Goal: Navigation & Orientation: Find specific page/section

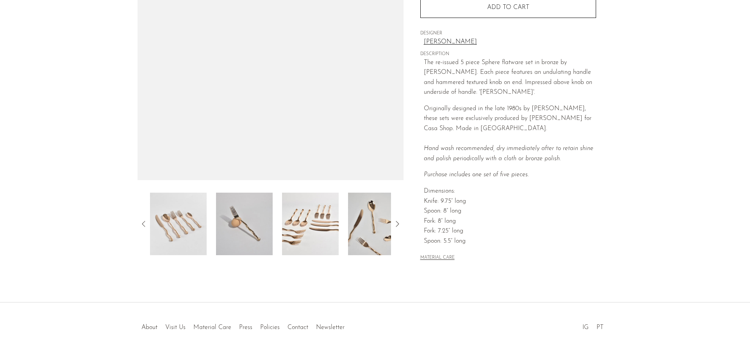
scroll to position [149, 0]
click at [182, 220] on img at bounding box center [178, 223] width 57 height 63
click at [321, 236] on img at bounding box center [310, 223] width 57 height 63
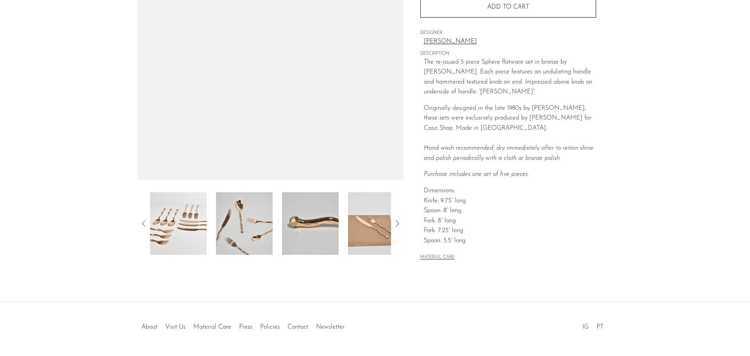
click at [321, 236] on img at bounding box center [310, 223] width 57 height 63
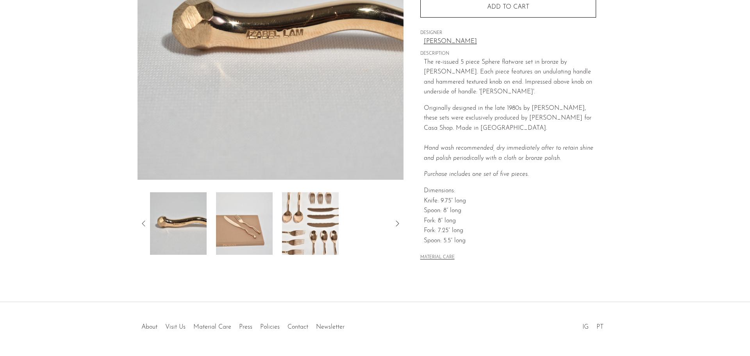
click at [331, 226] on img at bounding box center [310, 223] width 57 height 63
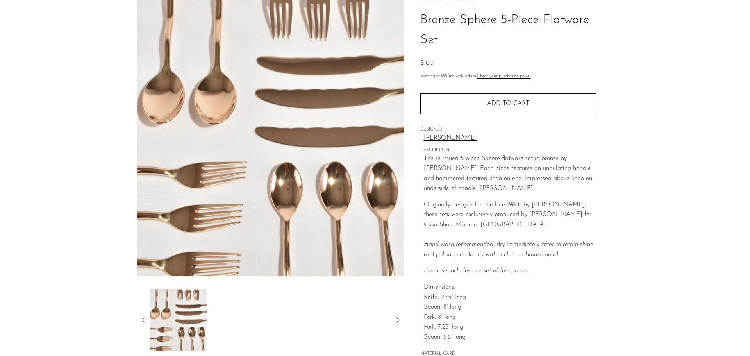
scroll to position [52, 0]
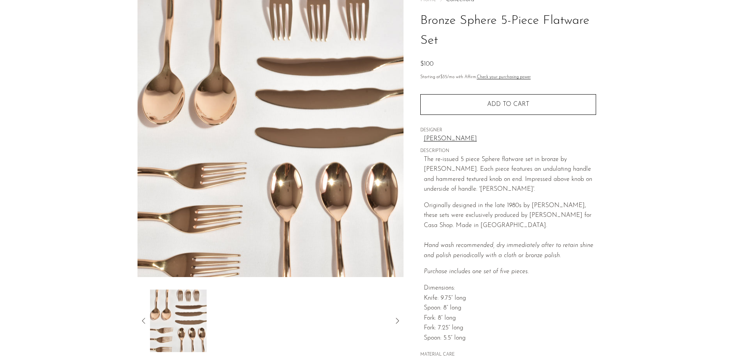
click at [140, 318] on icon at bounding box center [143, 320] width 9 height 9
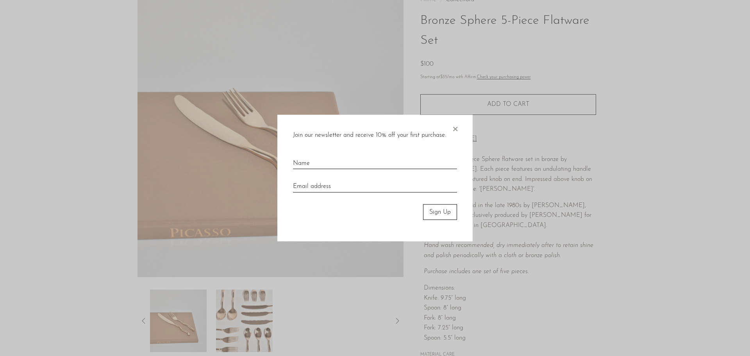
click at [451, 127] on span "×" at bounding box center [455, 126] width 8 height 25
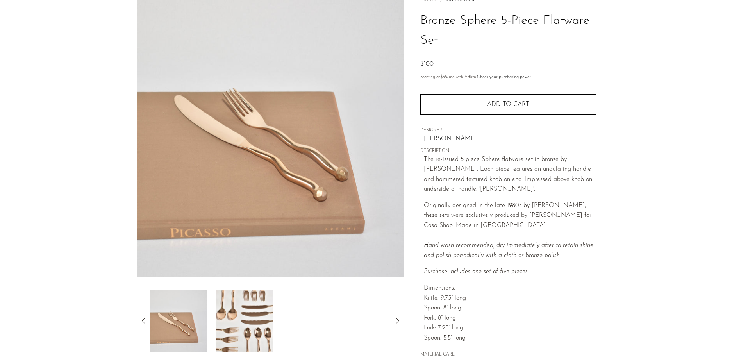
scroll to position [173, 0]
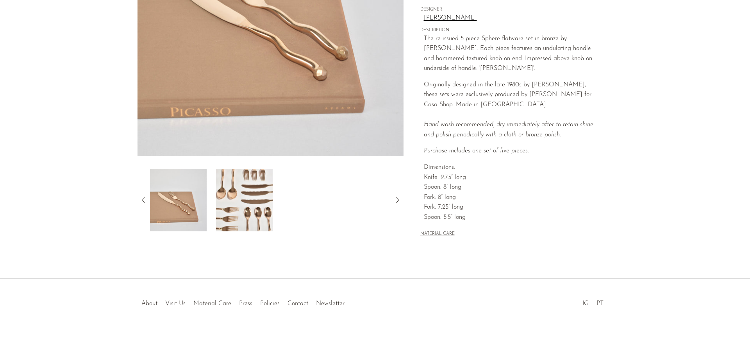
click at [173, 200] on img at bounding box center [178, 200] width 57 height 63
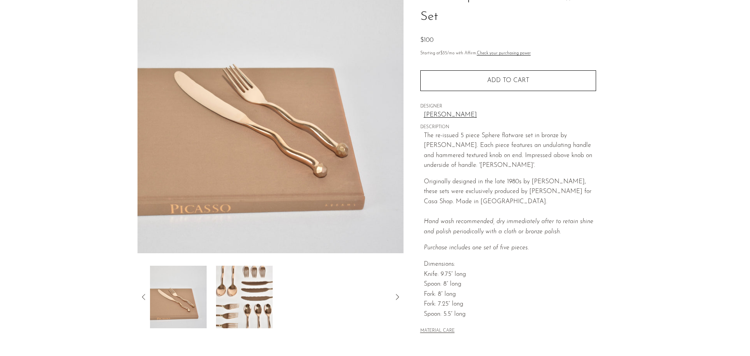
scroll to position [72, 0]
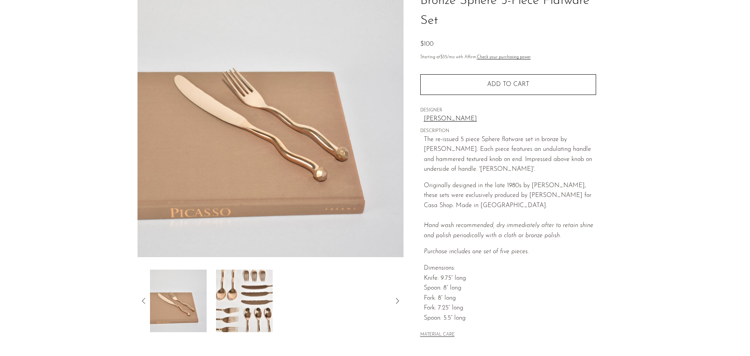
click at [142, 302] on icon at bounding box center [143, 300] width 9 height 9
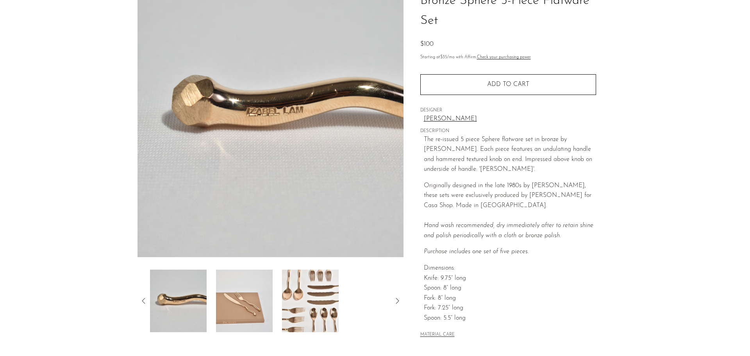
click at [142, 302] on icon at bounding box center [143, 300] width 9 height 9
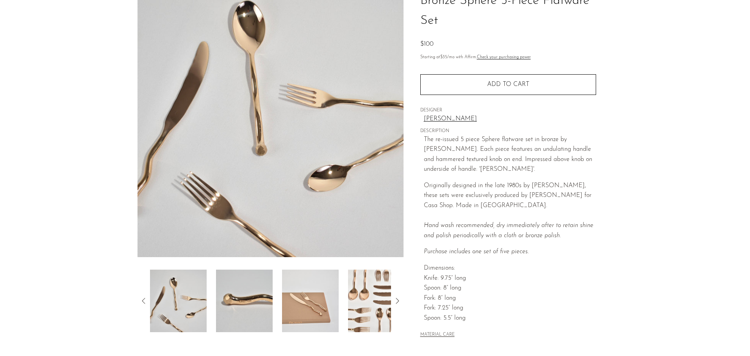
click at [142, 302] on icon at bounding box center [143, 300] width 9 height 9
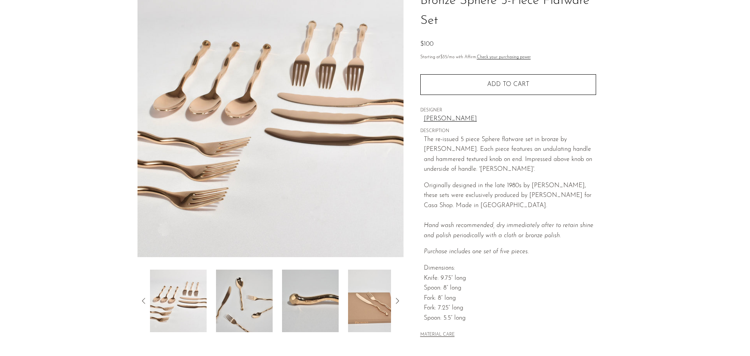
click at [142, 302] on icon at bounding box center [143, 300] width 9 height 9
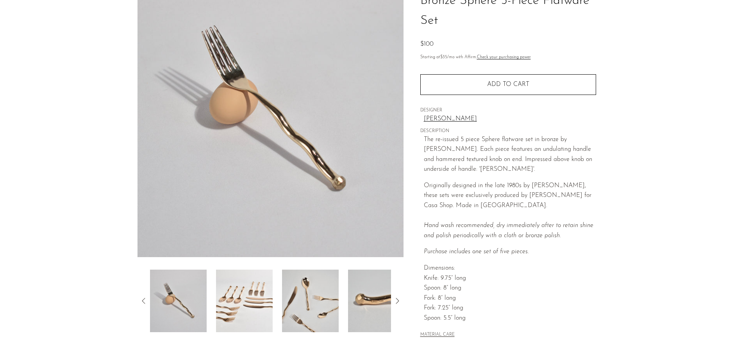
click at [142, 302] on icon at bounding box center [143, 300] width 9 height 9
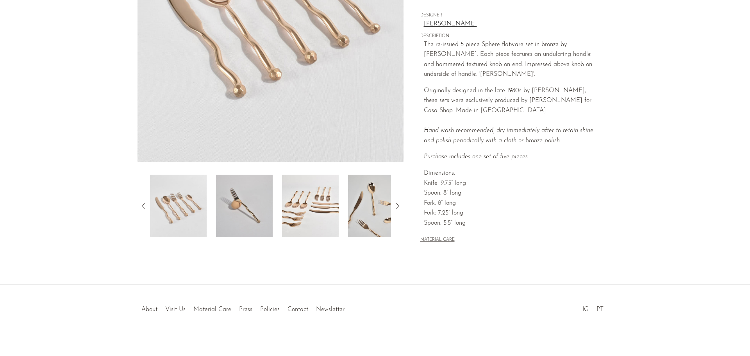
scroll to position [167, 0]
click at [448, 238] on button "MATERIAL CARE" at bounding box center [437, 240] width 34 height 6
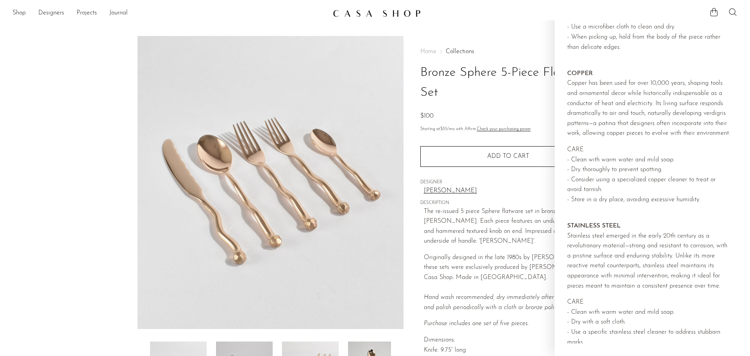
scroll to position [744, 0]
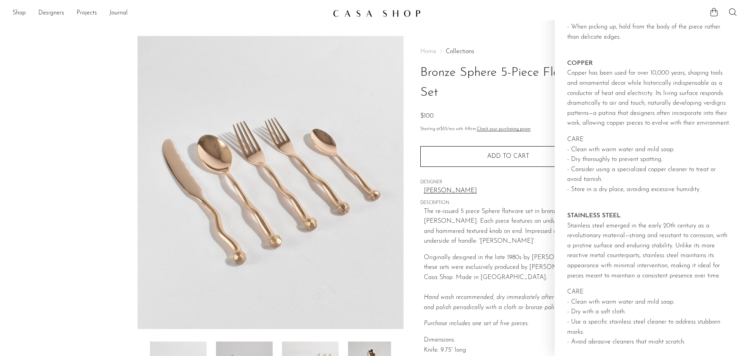
click at [518, 58] on div "Home Collections Bronze Sphere 5-Piece Flatware Set $100" at bounding box center [508, 84] width 176 height 73
click at [501, 46] on div "Home Collections Bronze Sphere 5-Piece Flatware Set $100 Starting at $35 /mo wi…" at bounding box center [508, 230] width 176 height 388
click at [109, 153] on section "Bronze Sphere 5-Piece Flatware Set $100" at bounding box center [375, 230] width 750 height 388
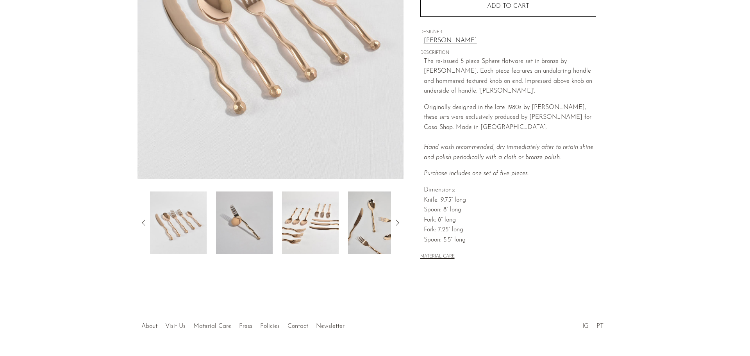
scroll to position [150, 0]
click at [243, 207] on img at bounding box center [244, 222] width 57 height 63
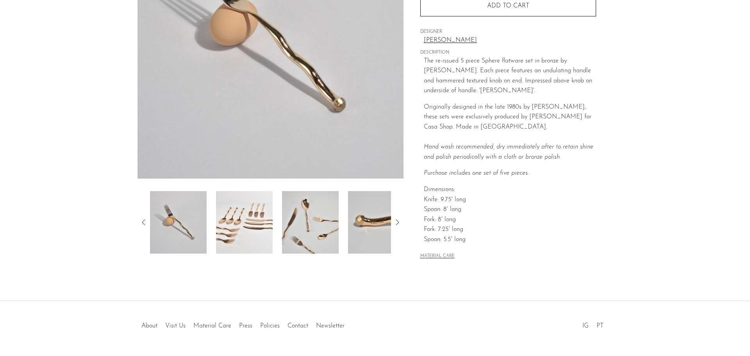
click at [302, 216] on img at bounding box center [310, 222] width 57 height 63
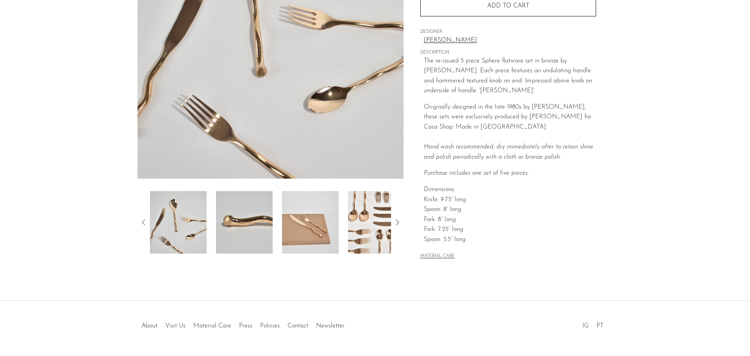
click at [308, 224] on img at bounding box center [310, 222] width 57 height 63
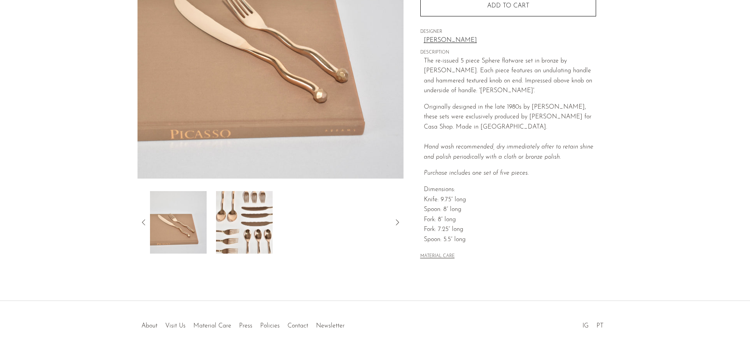
click at [187, 221] on img at bounding box center [178, 222] width 57 height 63
click at [139, 220] on icon at bounding box center [143, 222] width 9 height 9
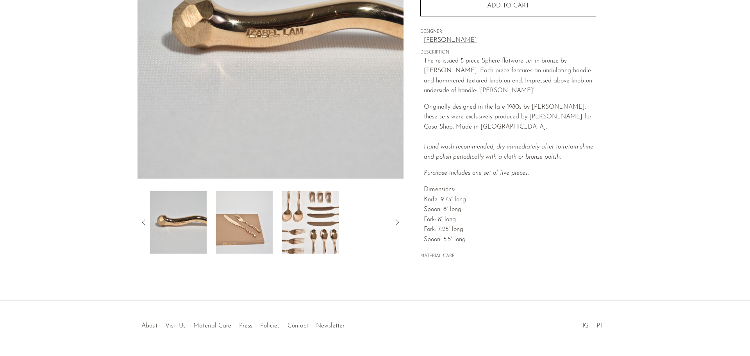
click at [186, 224] on img at bounding box center [178, 222] width 57 height 63
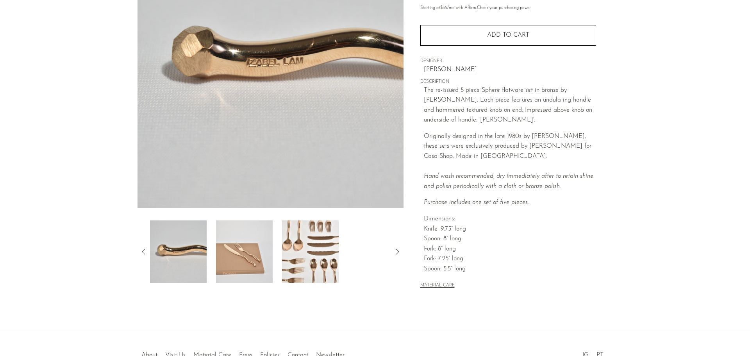
scroll to position [128, 0]
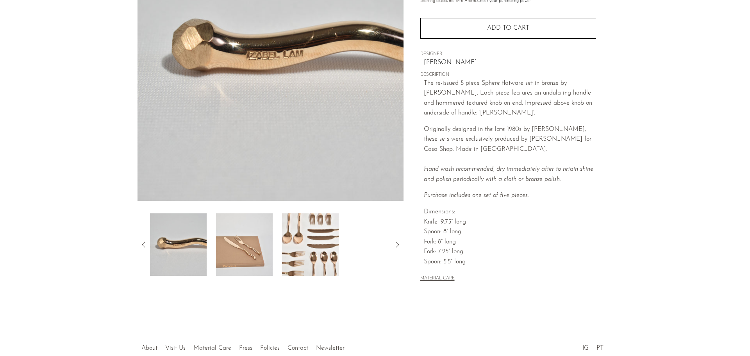
click at [295, 255] on img at bounding box center [310, 244] width 57 height 63
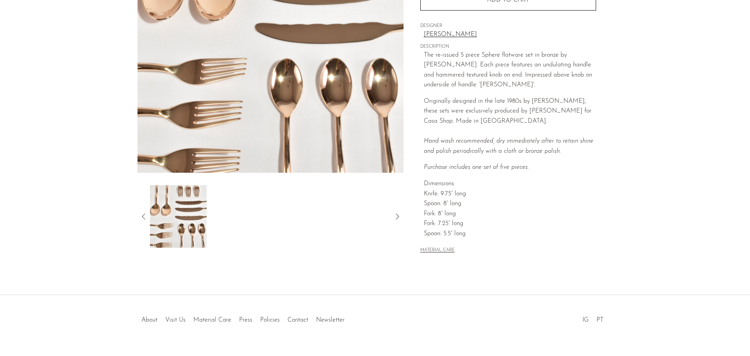
scroll to position [157, 0]
click at [141, 222] on div at bounding box center [271, 216] width 266 height 63
click at [143, 214] on icon at bounding box center [143, 215] width 9 height 9
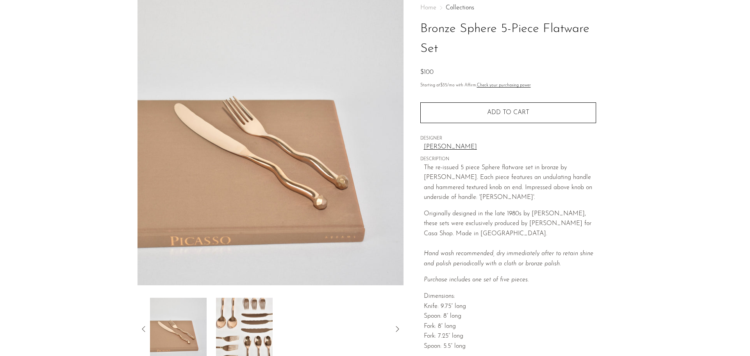
scroll to position [173, 0]
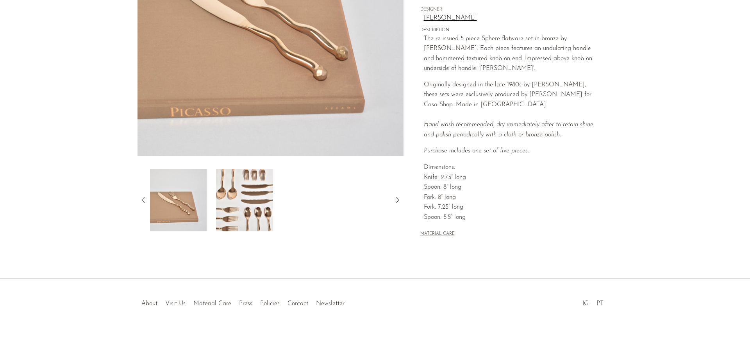
click at [141, 204] on icon at bounding box center [143, 199] width 9 height 9
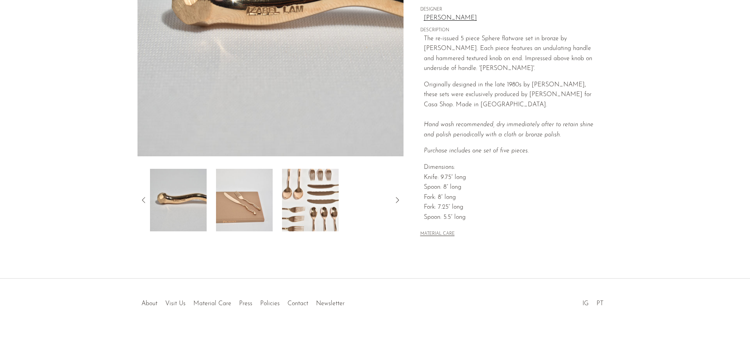
click at [185, 203] on img at bounding box center [178, 200] width 57 height 63
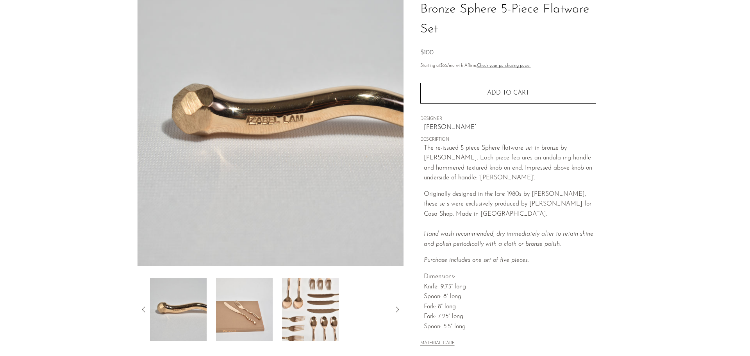
scroll to position [63, 0]
click at [267, 122] on img at bounding box center [271, 119] width 266 height 293
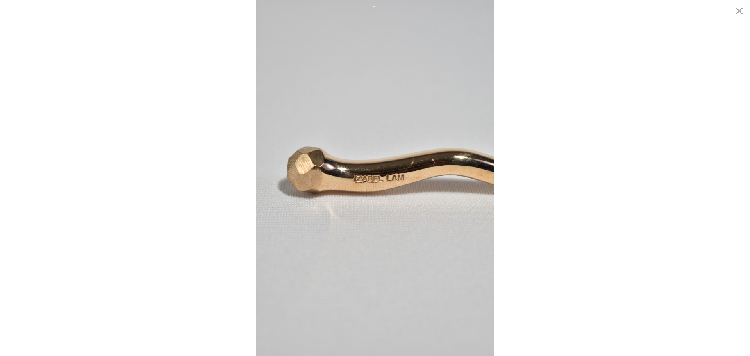
click at [742, 10] on button "Close" at bounding box center [740, 11] width 14 height 14
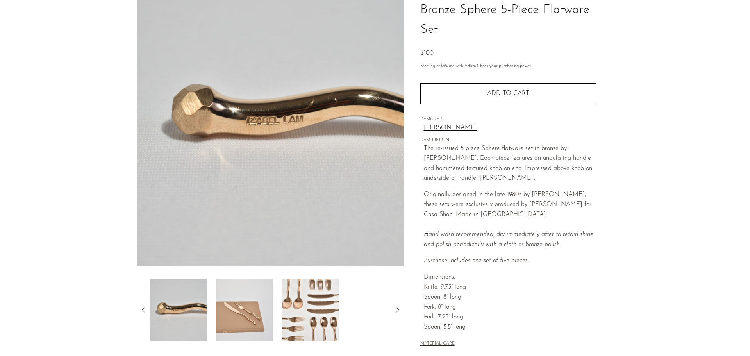
scroll to position [173, 0]
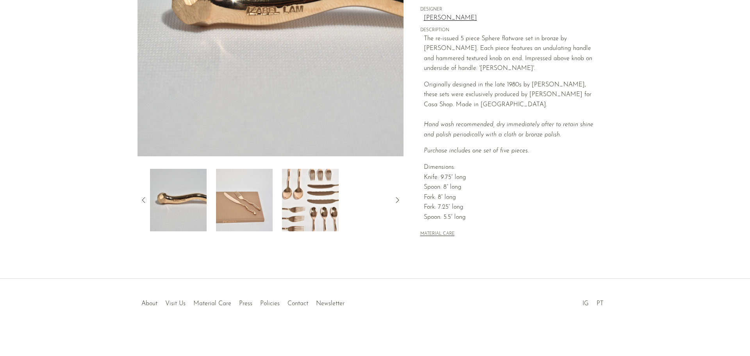
click at [150, 197] on div at bounding box center [271, 200] width 266 height 63
click at [139, 199] on icon at bounding box center [143, 199] width 9 height 9
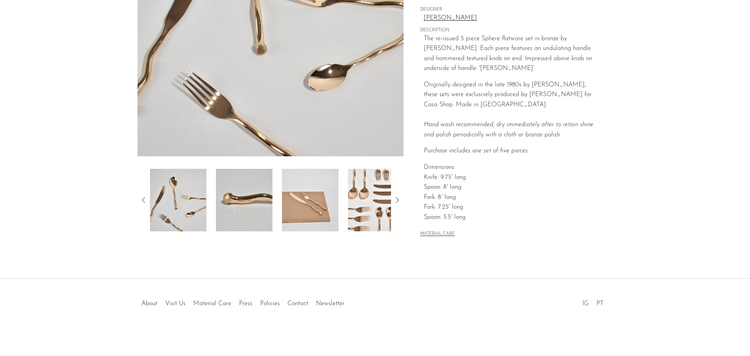
scroll to position [0, 0]
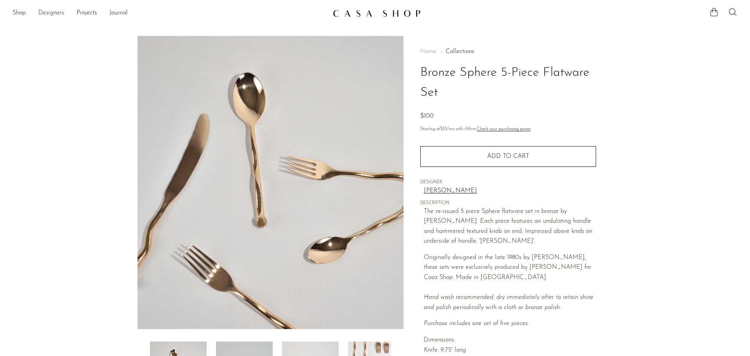
click at [53, 14] on link "Designers" at bounding box center [51, 13] width 26 height 10
click at [20, 11] on link "Shop" at bounding box center [19, 13] width 13 height 10
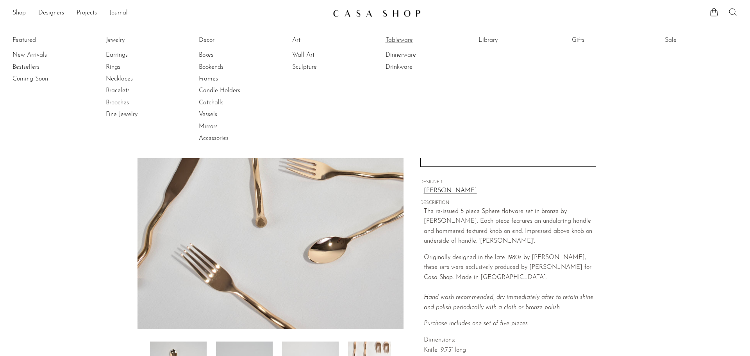
click at [404, 43] on link "Tableware" at bounding box center [415, 40] width 59 height 9
click at [402, 42] on link "Tableware" at bounding box center [415, 40] width 59 height 9
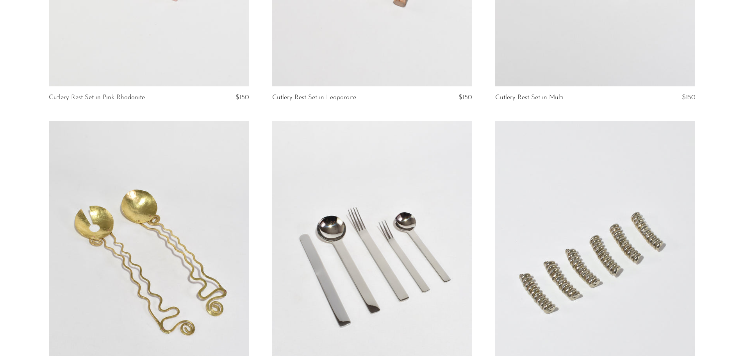
scroll to position [2455, 0]
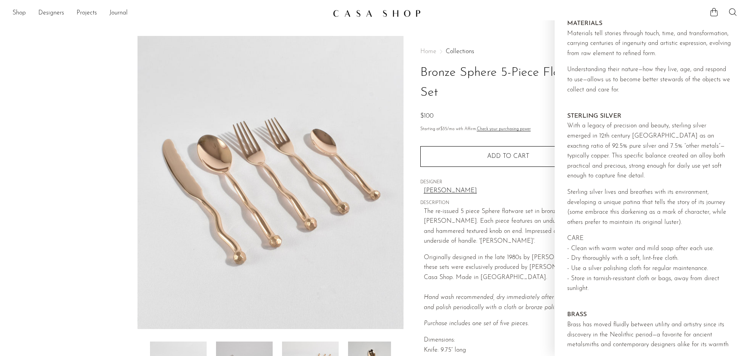
scroll to position [744, 0]
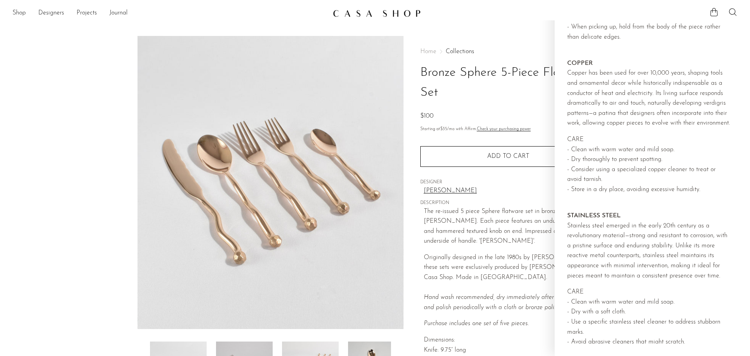
click at [77, 94] on section "Bronze Sphere 5-Piece Flatware Set $100" at bounding box center [375, 230] width 750 height 388
